Goal: Transaction & Acquisition: Purchase product/service

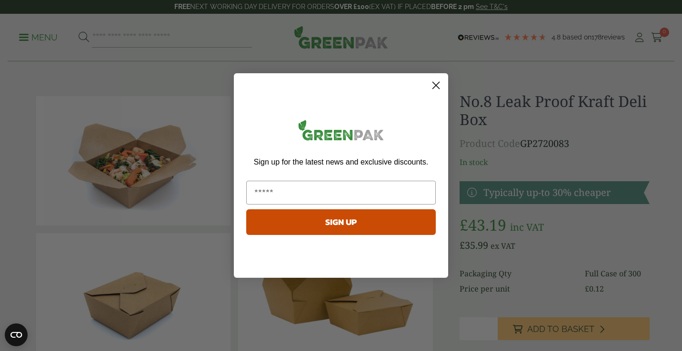
click at [434, 88] on icon "Close dialog" at bounding box center [436, 85] width 7 height 7
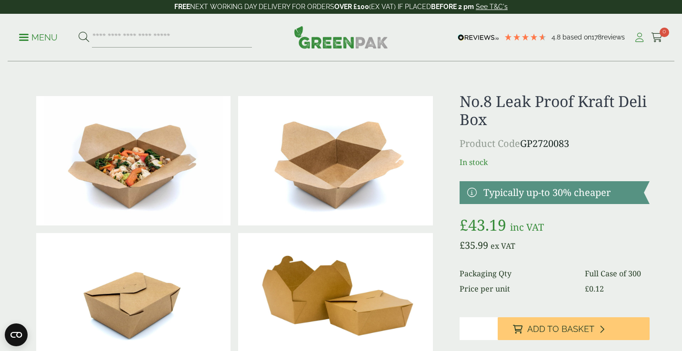
click at [635, 38] on icon at bounding box center [639, 38] width 12 height 10
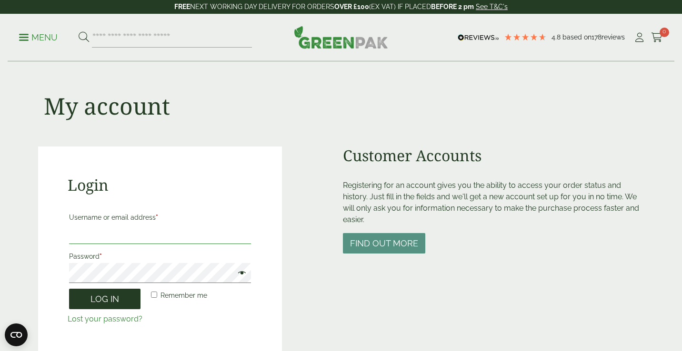
type input "**********"
click at [118, 299] on button "Log in" at bounding box center [104, 299] width 71 height 20
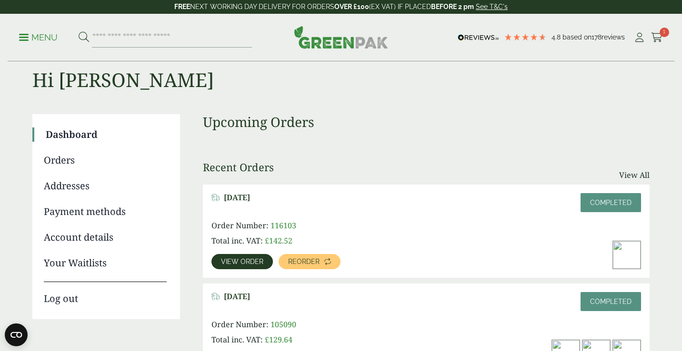
scroll to position [25, 0]
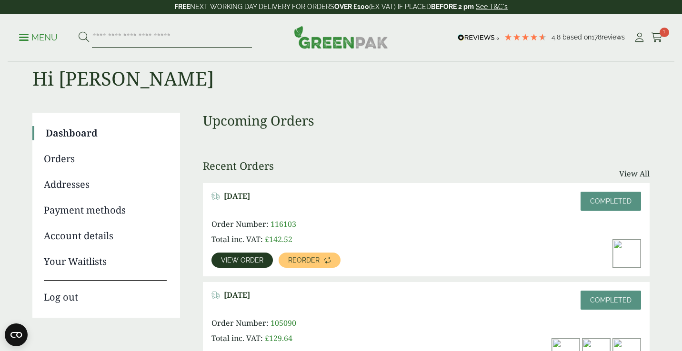
click at [192, 39] on input "search" at bounding box center [172, 38] width 160 height 20
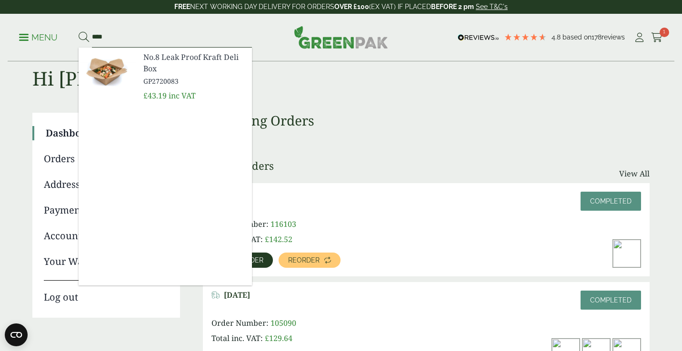
type input "****"
click at [190, 81] on span "GP2720083" at bounding box center [193, 81] width 101 height 10
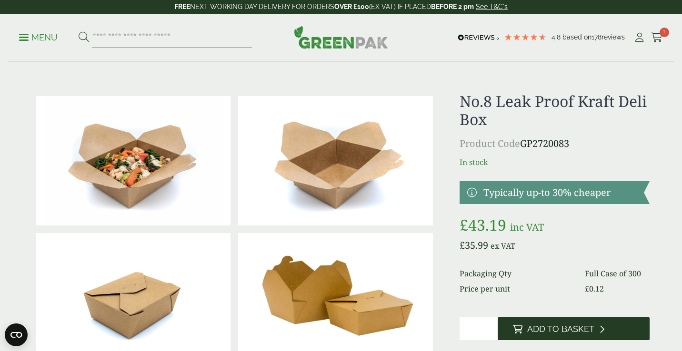
click at [561, 324] on span "Add to Basket" at bounding box center [560, 329] width 67 height 10
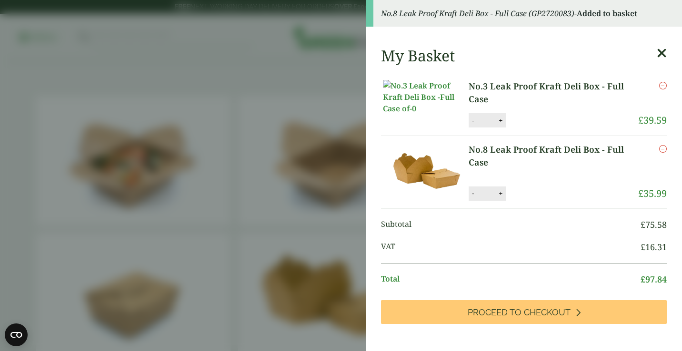
click at [663, 153] on icon "Remove this item" at bounding box center [663, 149] width 8 height 8
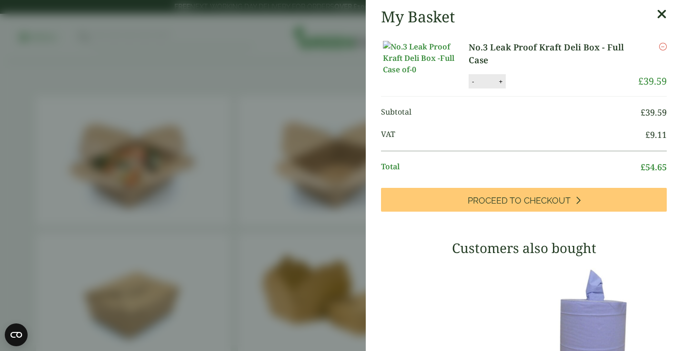
click at [662, 18] on icon at bounding box center [662, 14] width 10 height 13
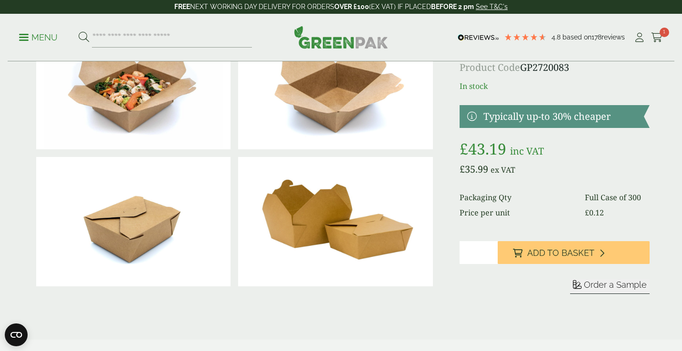
scroll to position [81, 0]
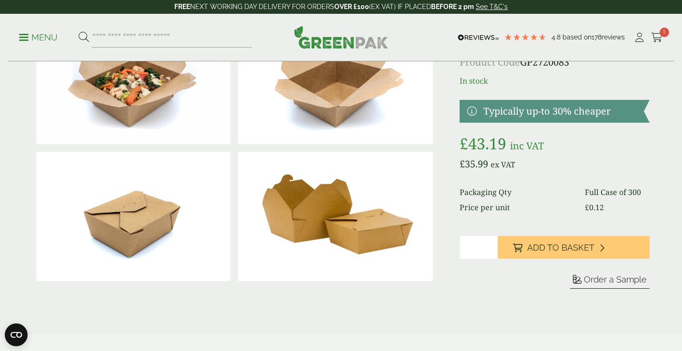
click at [476, 246] on input "*" at bounding box center [479, 247] width 38 height 23
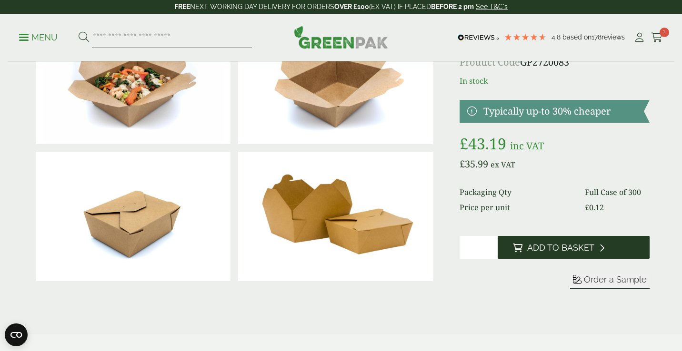
type input "*"
click at [541, 242] on button "Add to Basket" at bounding box center [574, 247] width 152 height 23
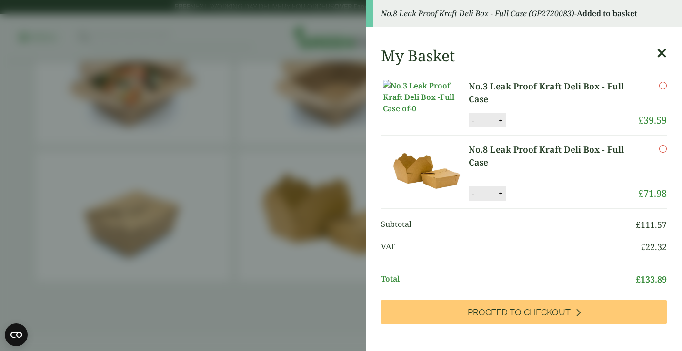
click at [664, 88] on icon "Remove this item" at bounding box center [663, 86] width 8 height 8
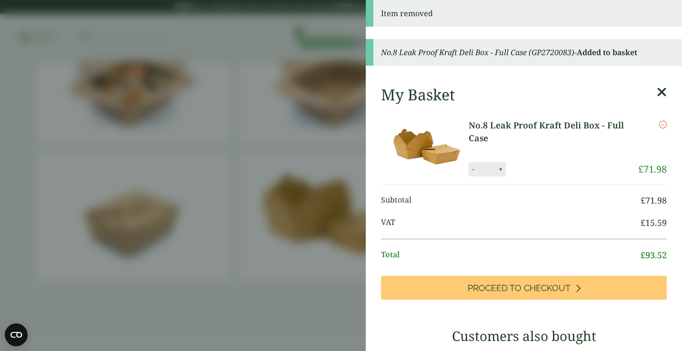
click at [338, 191] on aside "Item removed No.8 Leak Proof Kraft Deli Box - Full Case (GP2720083) - Added to …" at bounding box center [341, 175] width 682 height 351
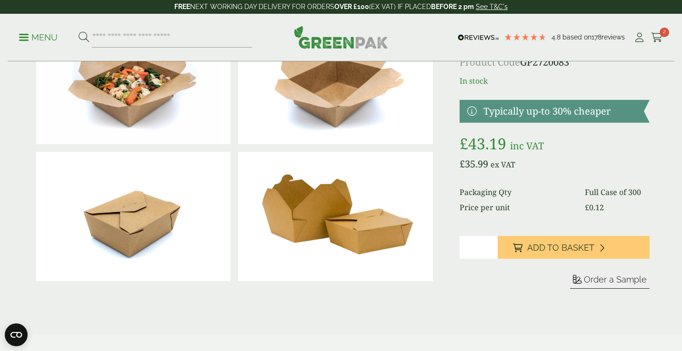
scroll to position [0, 0]
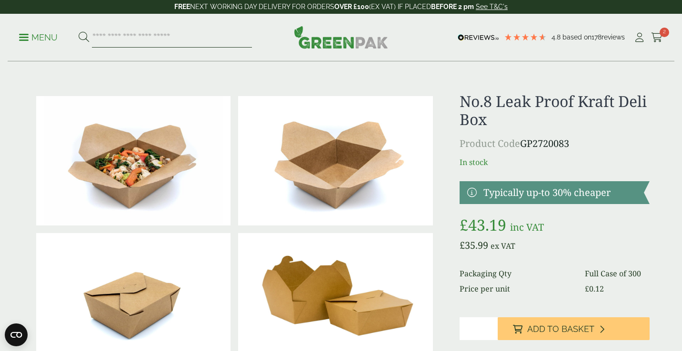
click at [136, 44] on input "search" at bounding box center [172, 38] width 160 height 20
type input "**********"
click at [79, 31] on button at bounding box center [84, 37] width 10 height 12
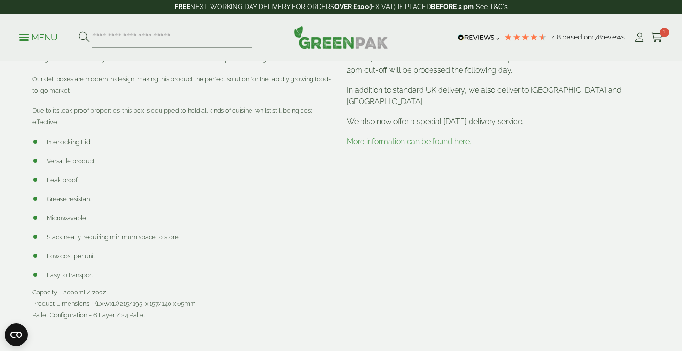
scroll to position [459, 0]
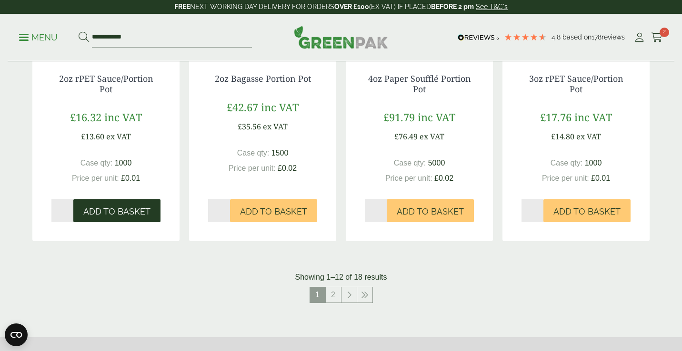
scroll to position [932, 0]
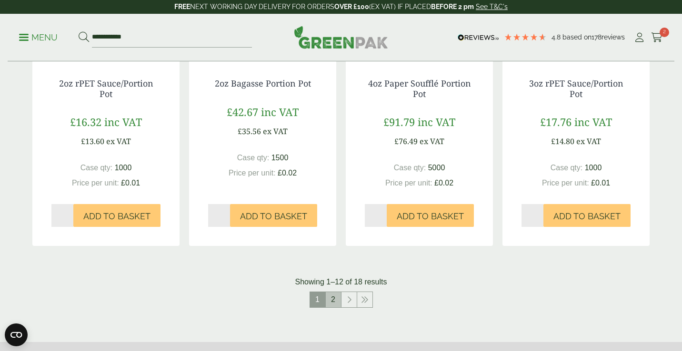
click at [337, 304] on link "2" at bounding box center [333, 299] width 15 height 15
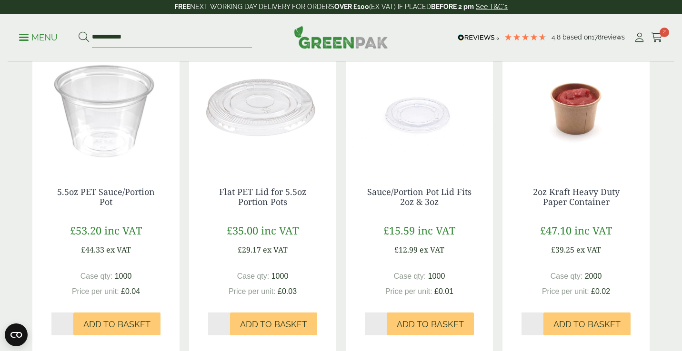
scroll to position [180, 0]
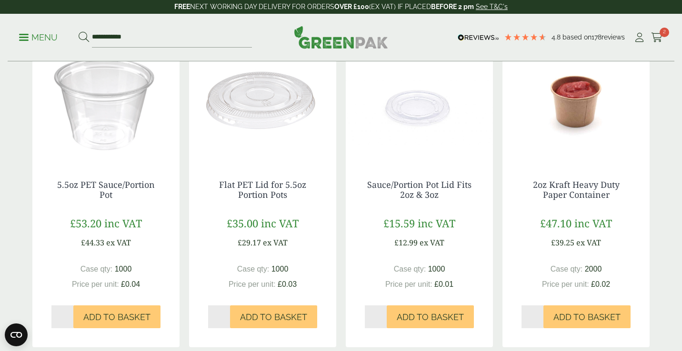
click at [413, 122] on img at bounding box center [419, 101] width 147 height 119
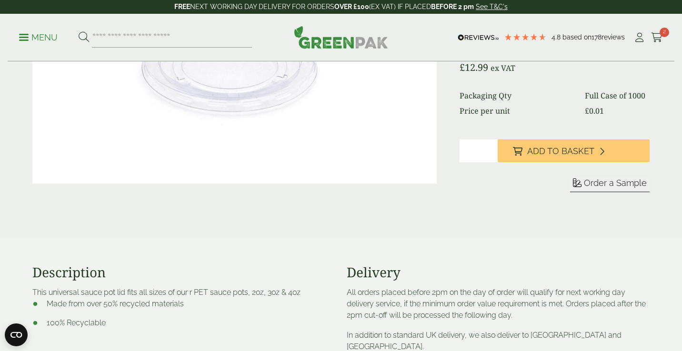
scroll to position [166, 0]
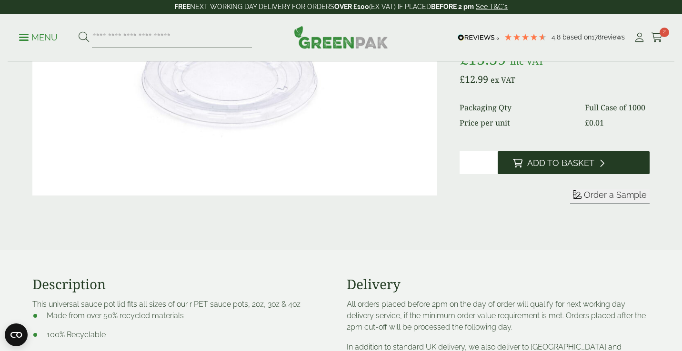
click at [537, 169] on span "Add to Basket" at bounding box center [560, 163] width 67 height 10
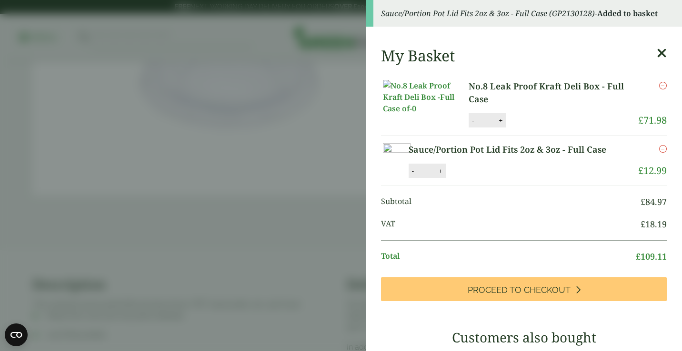
click at [307, 208] on aside "Sauce/Portion Pot Lid Fits 2oz & 3oz - Full Case (GP2130128) - Added to basket …" at bounding box center [341, 175] width 682 height 351
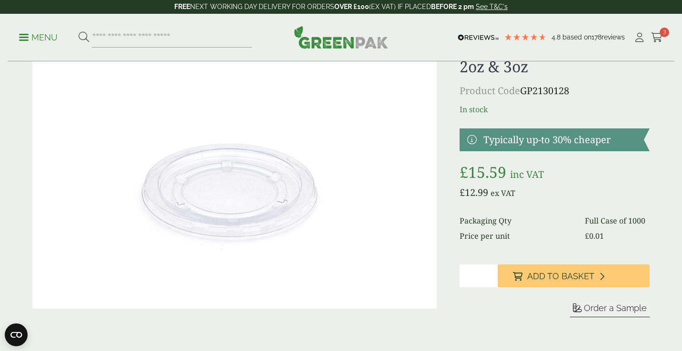
scroll to position [0, 0]
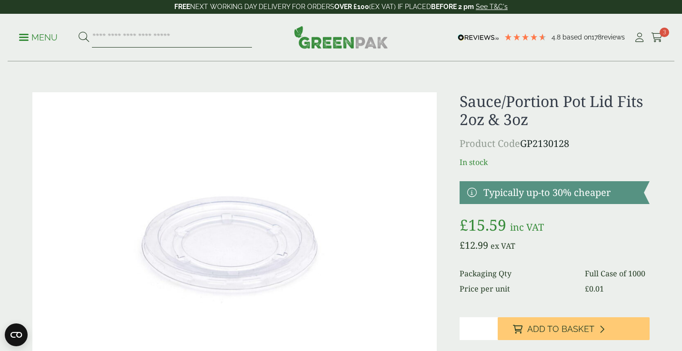
click at [199, 39] on input "search" at bounding box center [172, 38] width 160 height 20
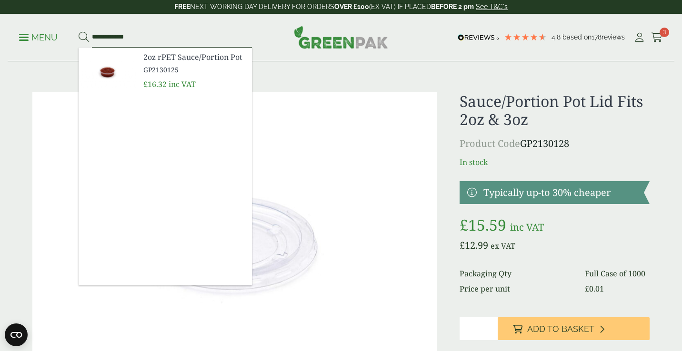
type input "**********"
click at [156, 59] on span "2oz rPET Sauce/Portion Pot" at bounding box center [193, 56] width 101 height 11
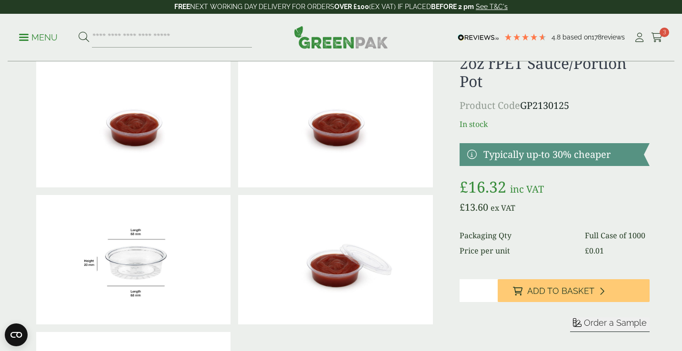
scroll to position [39, 0]
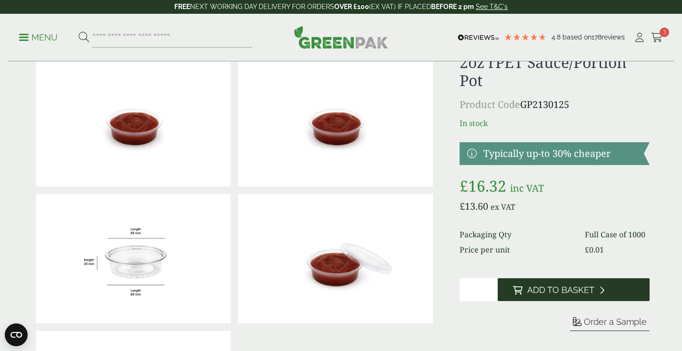
click at [545, 289] on div "2oz rPET Sauce/Portion Pot Product Code GP2130125 In stock Typically up-to 30% …" at bounding box center [555, 259] width 190 height 412
click at [549, 296] on span "Add to Basket" at bounding box center [560, 290] width 67 height 10
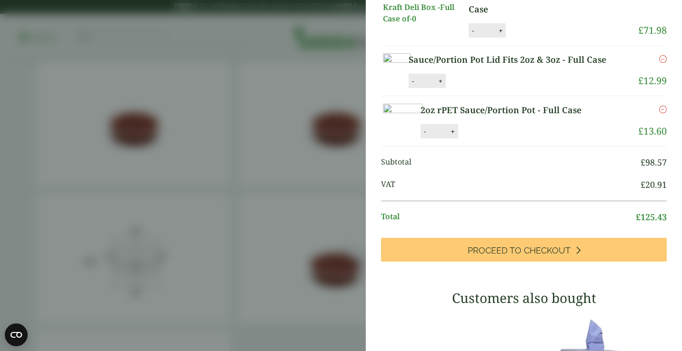
scroll to position [53, 0]
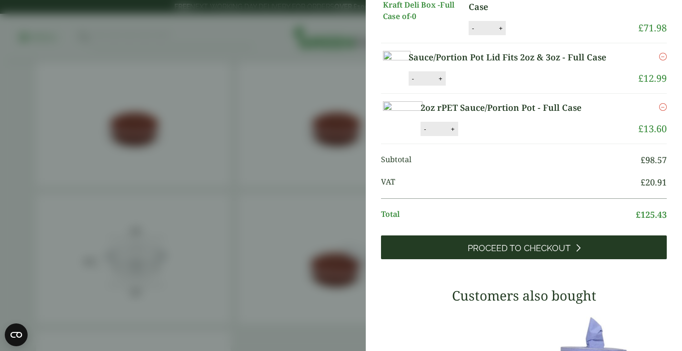
click at [536, 254] on span "Proceed to Checkout" at bounding box center [519, 248] width 103 height 10
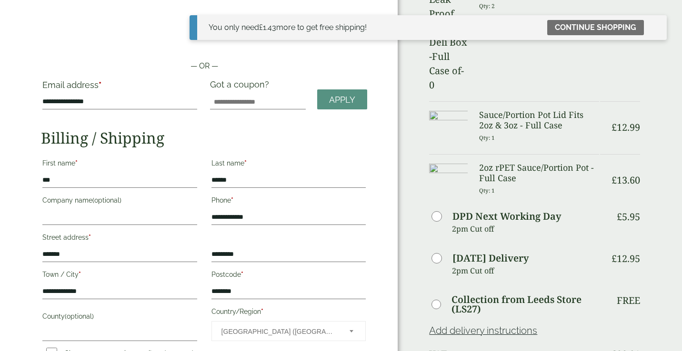
scroll to position [40, 0]
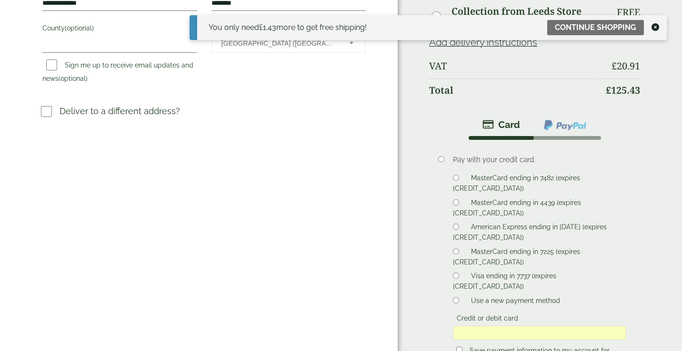
scroll to position [340, 0]
